Goal: Information Seeking & Learning: Learn about a topic

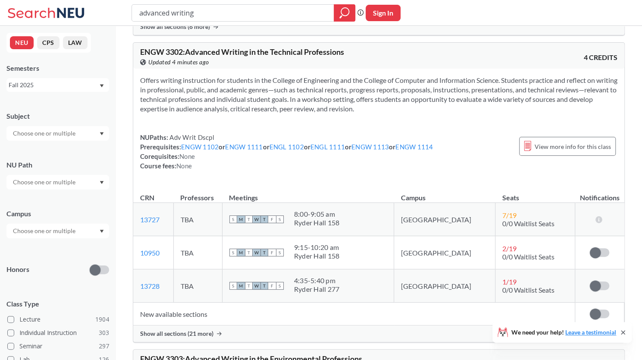
scroll to position [1763, 0]
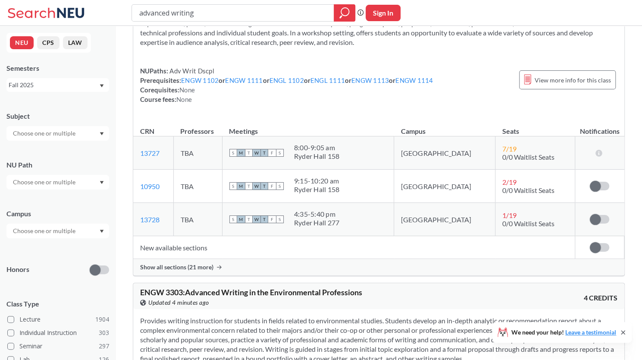
click at [207, 263] on span "Show all sections (21 more)" at bounding box center [176, 267] width 73 height 8
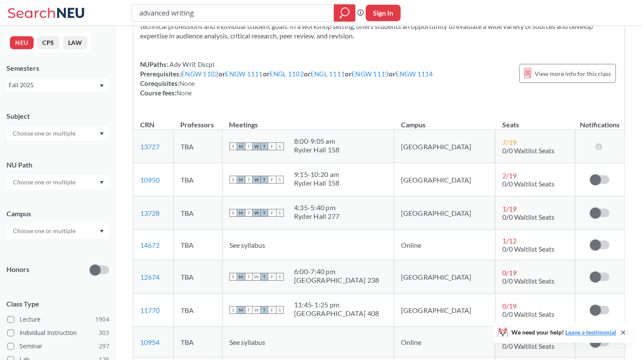
scroll to position [1769, 0]
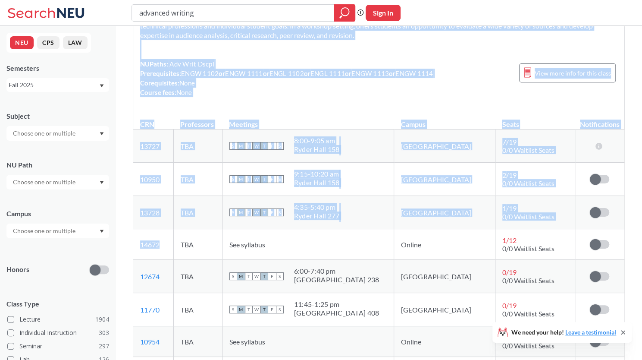
drag, startPoint x: 160, startPoint y: 238, endPoint x: 125, endPoint y: 242, distance: 35.7
click at [164, 242] on td "14672 View this section on Banner." at bounding box center [153, 244] width 40 height 31
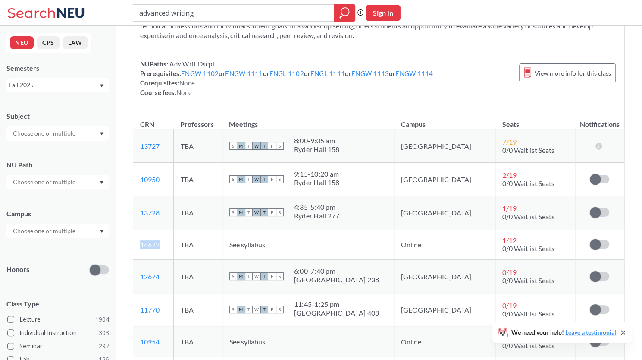
drag, startPoint x: 160, startPoint y: 238, endPoint x: 138, endPoint y: 240, distance: 22.9
click at [138, 240] on td "14672 View this section on Banner." at bounding box center [153, 244] width 40 height 31
copy link "14672"
click at [356, 216] on td "S M T W T F S 4:35 - 5:40 pm Ryder Hall 277" at bounding box center [308, 212] width 172 height 33
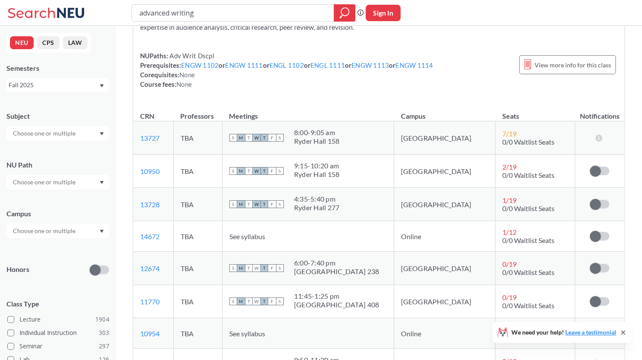
scroll to position [1778, 0]
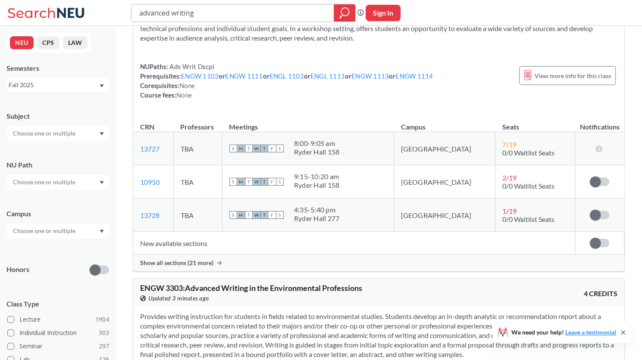
scroll to position [1769, 0]
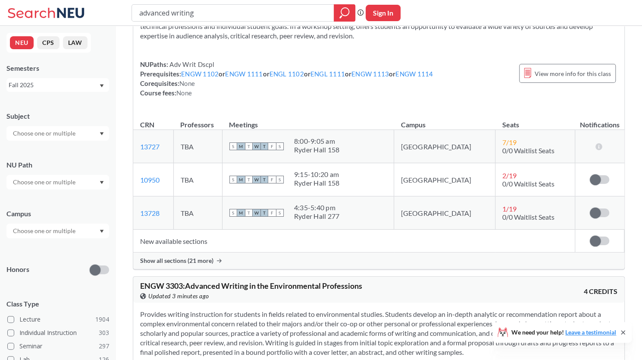
click at [176, 238] on td "New available sections" at bounding box center [354, 240] width 442 height 23
click at [193, 257] on span "Show all sections (21 more)" at bounding box center [176, 261] width 73 height 8
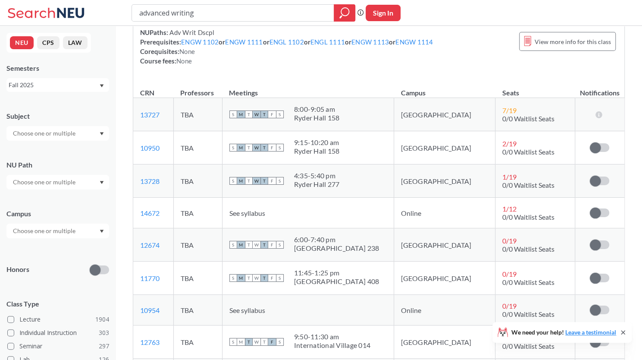
scroll to position [1803, 0]
